Goal: Task Accomplishment & Management: Manage account settings

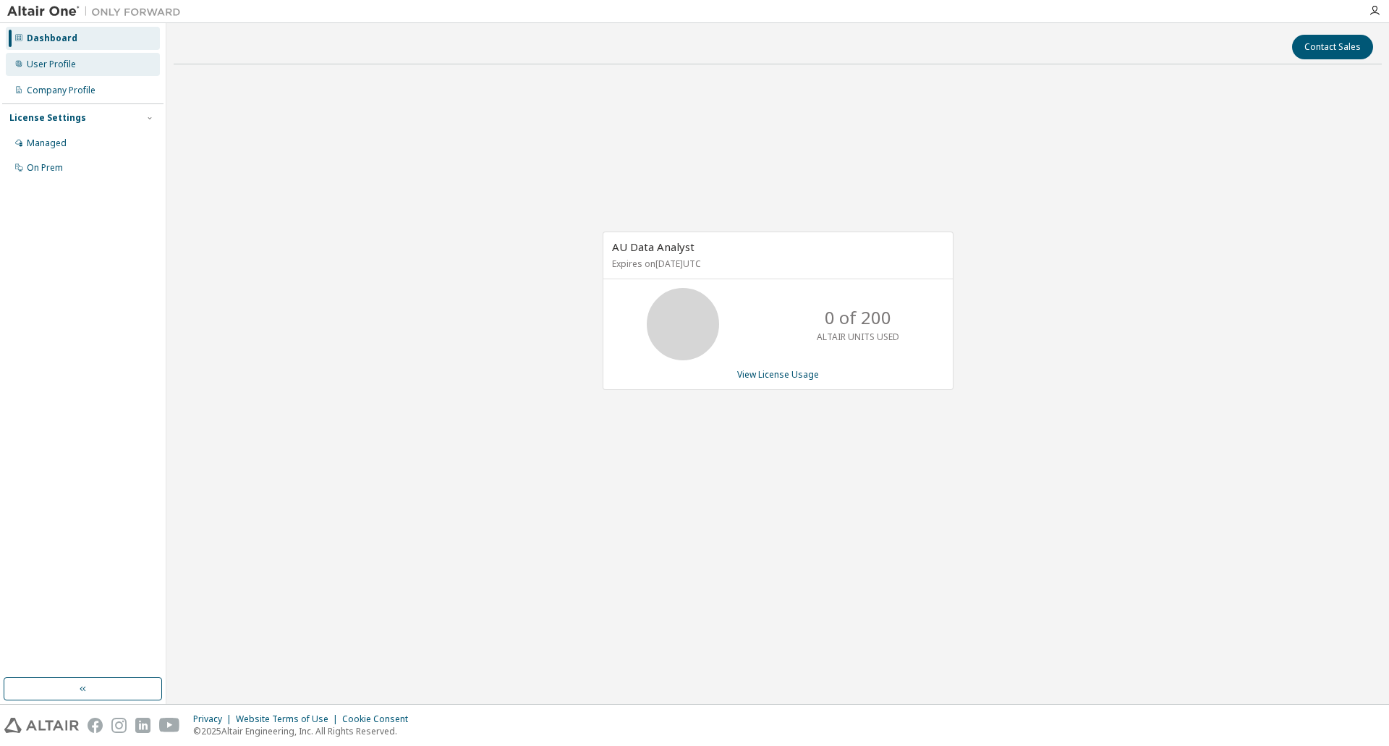
click at [101, 63] on div "User Profile" at bounding box center [83, 64] width 154 height 23
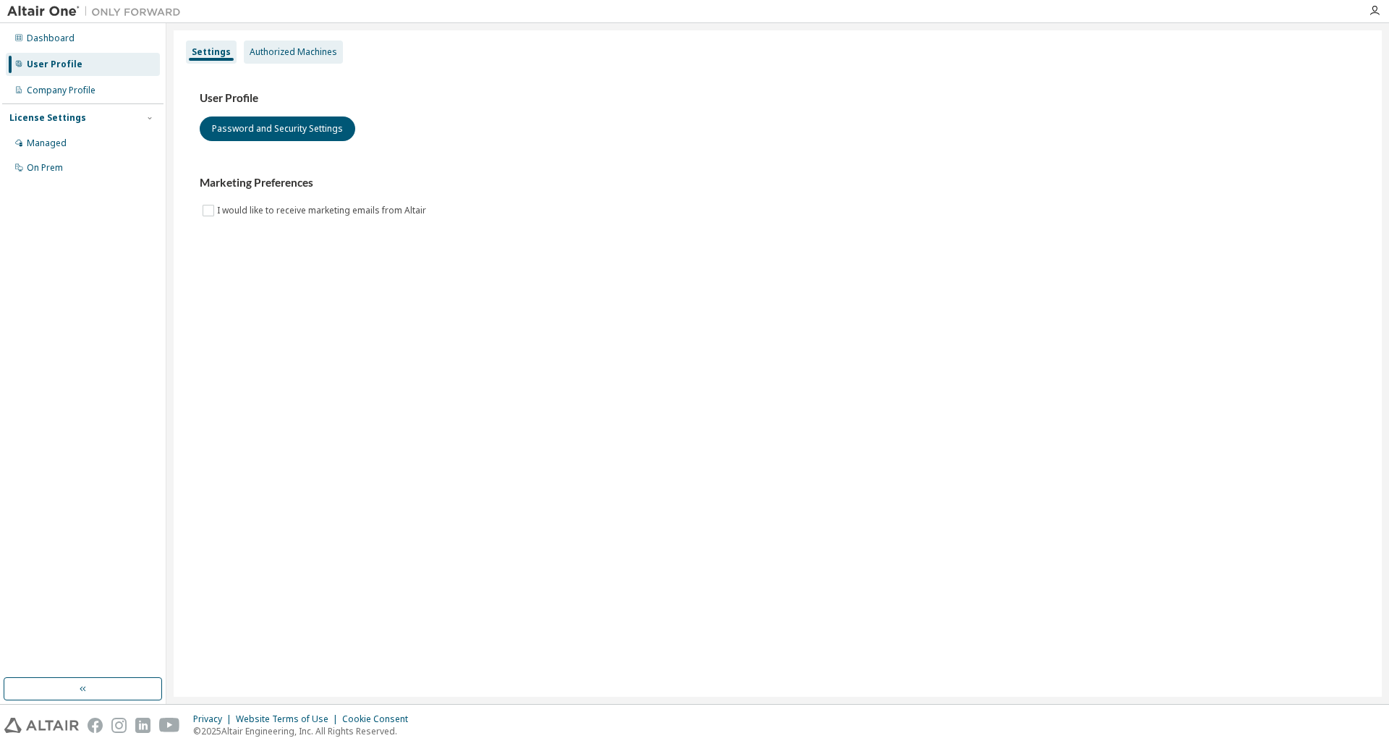
click at [256, 57] on div "Authorized Machines" at bounding box center [294, 52] width 88 height 12
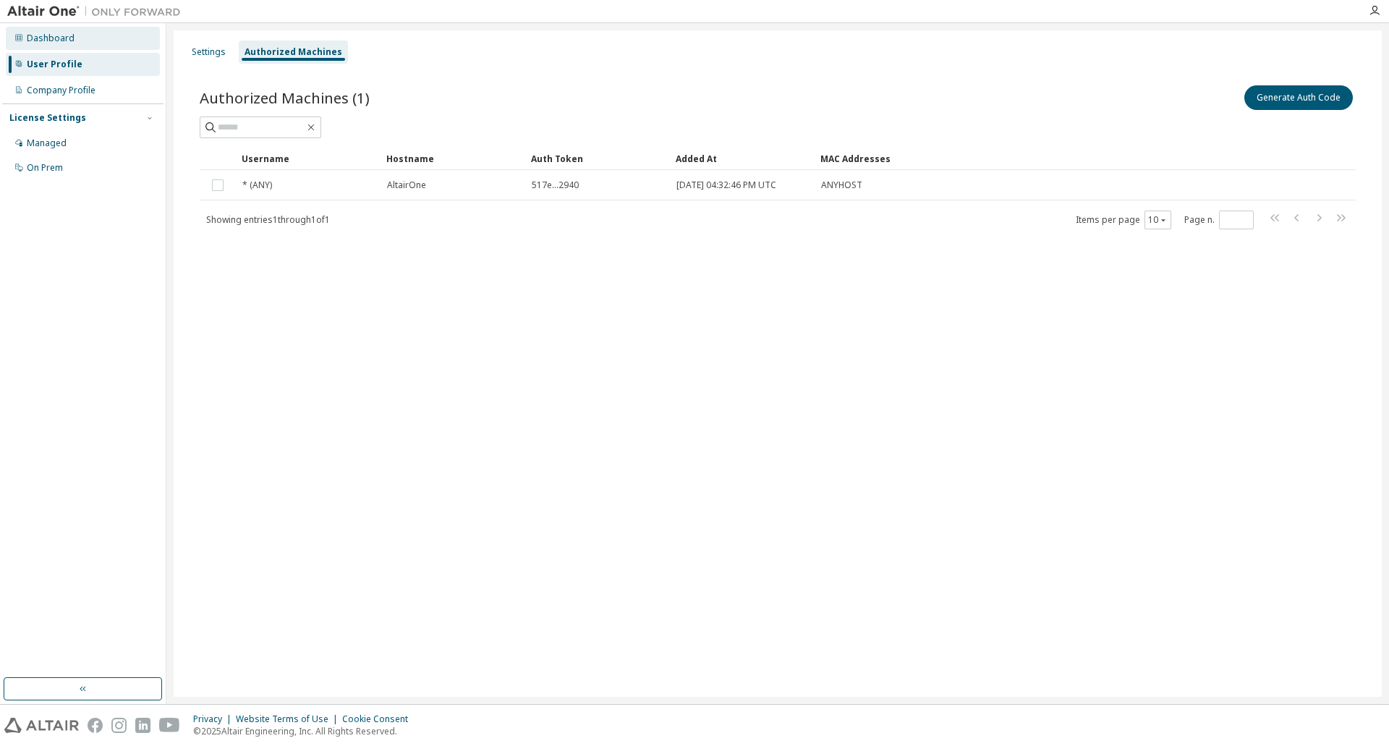
click at [74, 41] on div "Dashboard" at bounding box center [83, 38] width 154 height 23
